Goal: Information Seeking & Learning: Learn about a topic

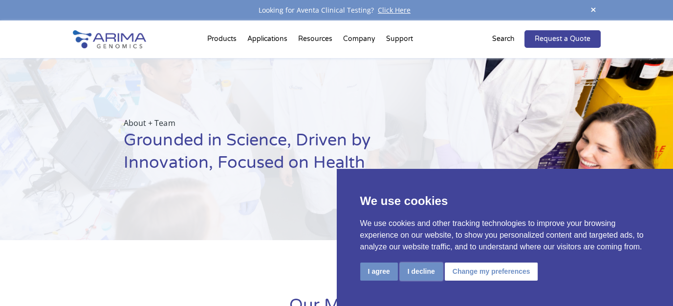
click at [424, 271] on button "I decline" at bounding box center [421, 272] width 43 height 18
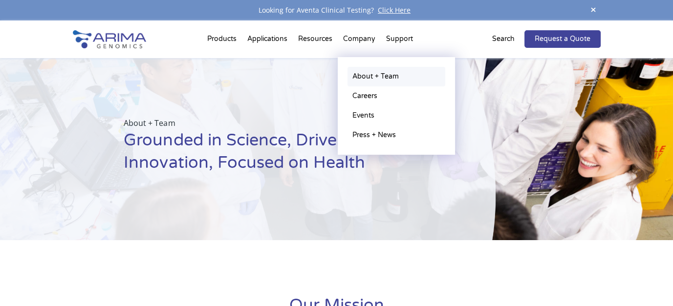
click at [364, 78] on link "About + Team" at bounding box center [396, 77] width 98 height 20
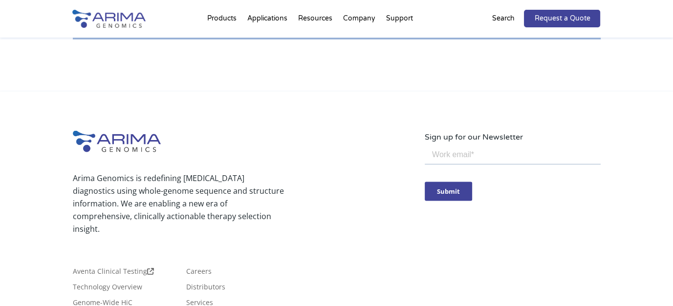
scroll to position [1754, 0]
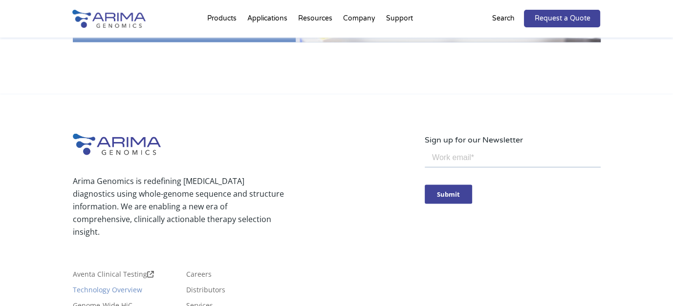
click at [129, 271] on li "Aventa Clinical Testing" at bounding box center [126, 279] width 106 height 16
click at [132, 286] on link "Technology Overview" at bounding box center [107, 291] width 69 height 11
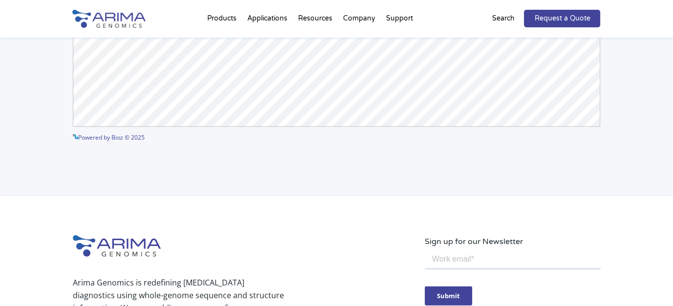
scroll to position [2582, 0]
click at [120, 132] on link "Powered by Bioz © 2025" at bounding box center [109, 136] width 72 height 8
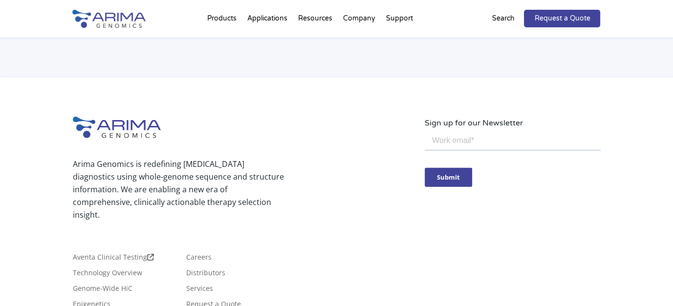
scroll to position [2782, 0]
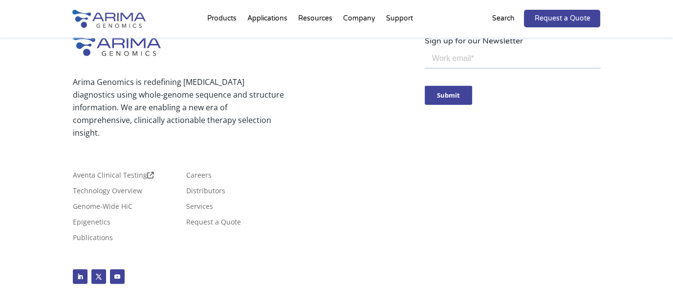
click at [178, 234] on li "Publications" at bounding box center [126, 242] width 106 height 16
click at [339, 152] on div "Aventa Clinical Testing Technology Overview Genome-Wide HiC Epigenetics Publica…" at bounding box center [249, 201] width 352 height 98
click at [320, 152] on div "Aventa Clinical Testing Technology Overview Genome-Wide HiC Epigenetics Publica…" at bounding box center [249, 201] width 352 height 98
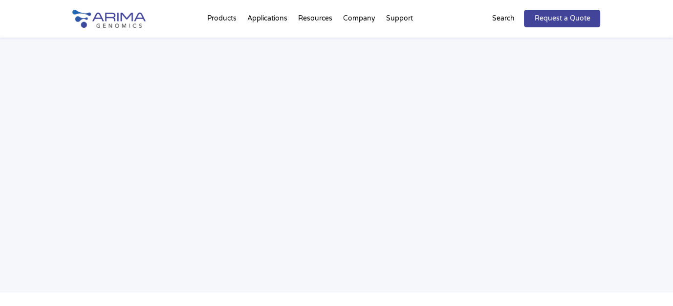
scroll to position [1563, 0]
click at [53, 76] on div "Webinar: Hear More About the Benefits of Arima Hi-C for Your Research" at bounding box center [336, 51] width 673 height 466
